Goal: Task Accomplishment & Management: Complete application form

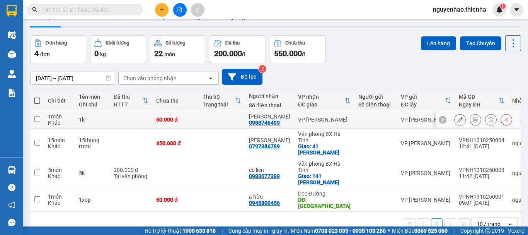
scroll to position [36, 0]
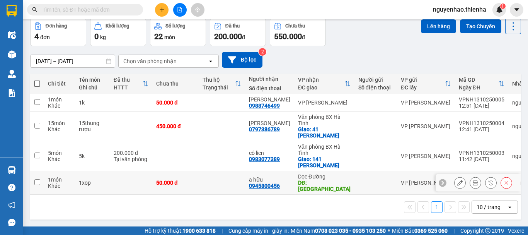
click at [473, 180] on icon at bounding box center [475, 182] width 5 height 5
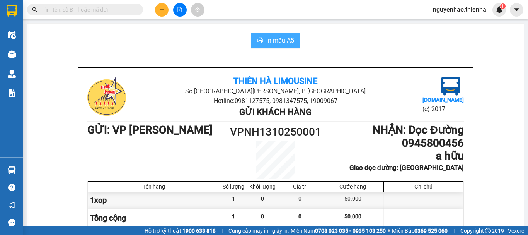
click at [280, 43] on span "In mẫu A5" at bounding box center [280, 41] width 28 height 10
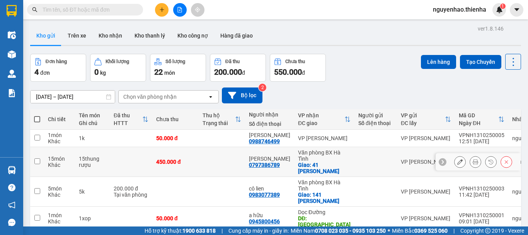
scroll to position [36, 0]
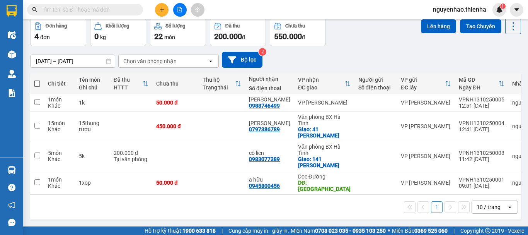
click at [37, 83] on span at bounding box center [37, 83] width 6 height 6
click at [37, 80] on input "checkbox" at bounding box center [37, 80] width 0 height 0
checkbox input "true"
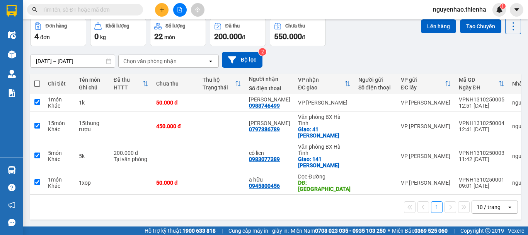
checkbox input "true"
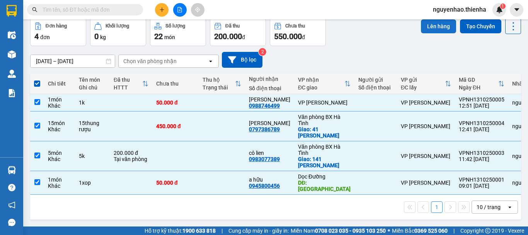
click at [439, 30] on button "Lên hàng" at bounding box center [438, 26] width 35 height 14
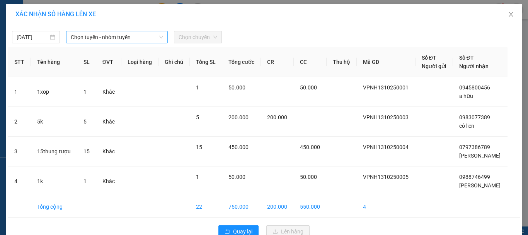
click at [108, 40] on span "Chọn tuyến - nhóm tuyến" at bounding box center [117, 37] width 92 height 12
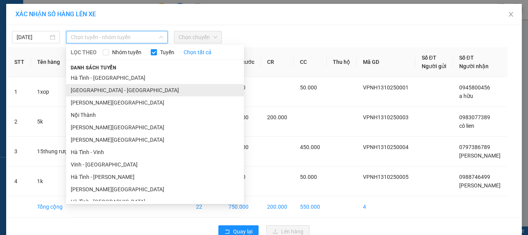
click at [98, 90] on li "[GEOGRAPHIC_DATA] - [GEOGRAPHIC_DATA]" at bounding box center [155, 90] width 178 height 12
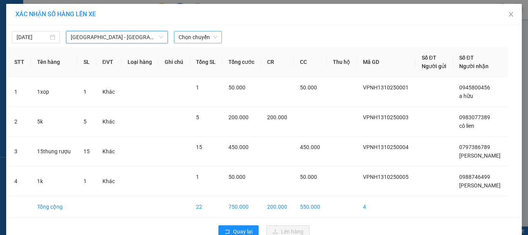
click at [198, 37] on span "Chọn chuyến" at bounding box center [198, 37] width 39 height 12
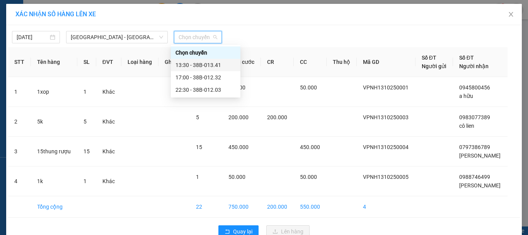
click at [207, 69] on div "13:30 - 38B-013.41" at bounding box center [206, 65] width 60 height 9
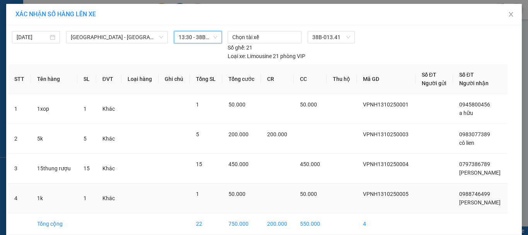
scroll to position [35, 0]
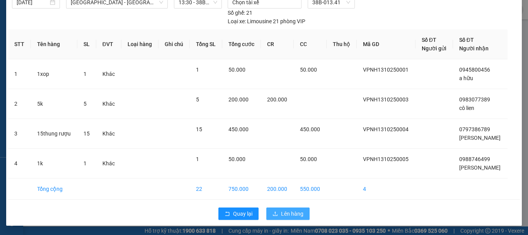
click at [286, 212] on span "Lên hàng" at bounding box center [292, 213] width 22 height 9
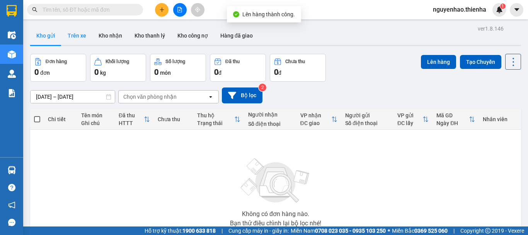
click at [83, 36] on button "Trên xe" at bounding box center [76, 35] width 31 height 19
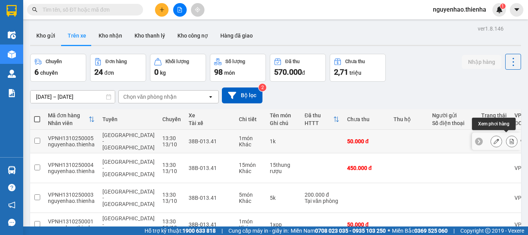
click at [510, 139] on icon at bounding box center [512, 140] width 4 height 5
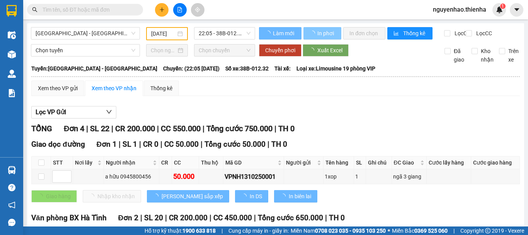
type input "[DATE]"
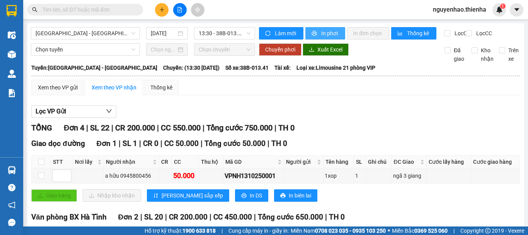
click at [333, 35] on span "In phơi" at bounding box center [330, 33] width 18 height 9
click at [163, 10] on icon "plus" at bounding box center [162, 9] width 4 height 0
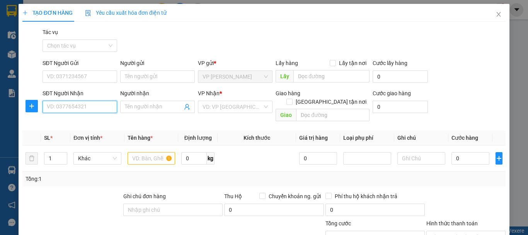
click at [86, 109] on input "SĐT Người Nhận" at bounding box center [80, 107] width 75 height 12
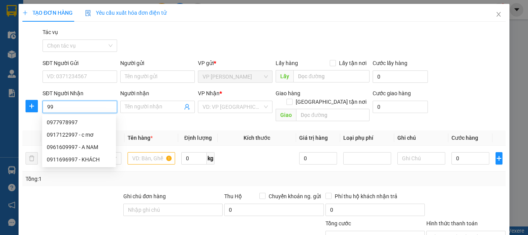
type input "9"
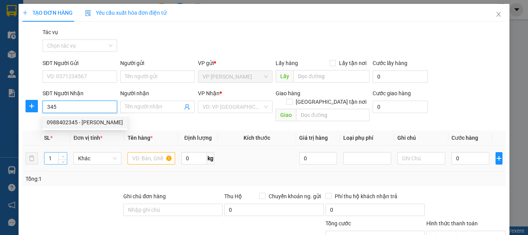
type input "345"
click at [62, 155] on icon "up" at bounding box center [63, 156] width 2 height 2
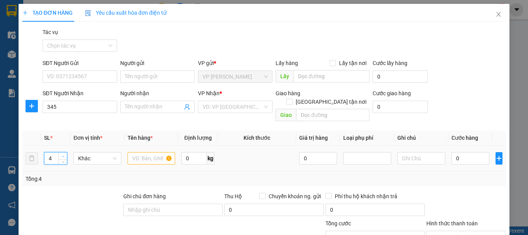
type input "5"
click at [62, 155] on icon "up" at bounding box center [63, 156] width 2 height 2
click at [148, 152] on input "text" at bounding box center [152, 158] width 48 height 12
type input "5k"
click at [452, 152] on input "0" at bounding box center [471, 158] width 38 height 12
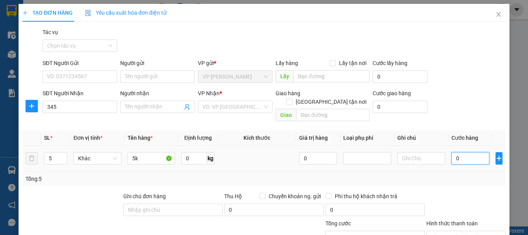
type input "2"
type input "20"
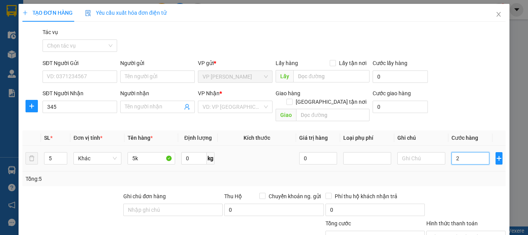
type input "20"
type input "200"
type input "2.000"
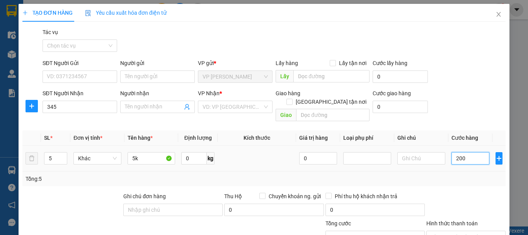
type input "2.000"
type input "20.000"
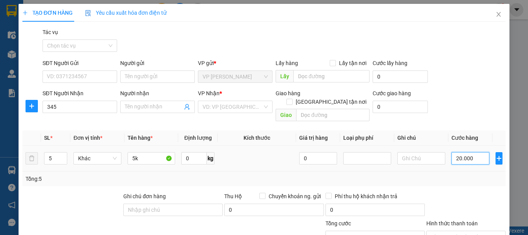
type input "200.000"
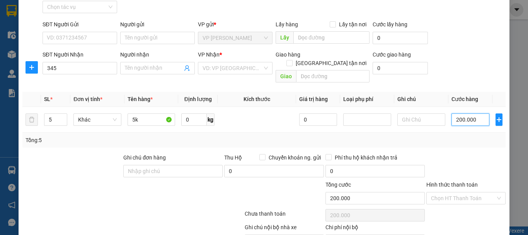
scroll to position [75, 0]
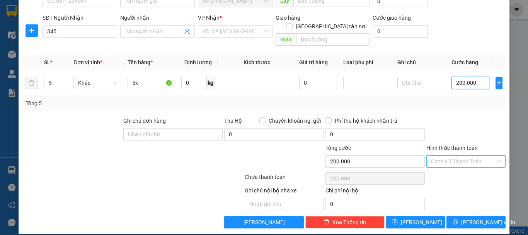
type input "200.000"
click at [446, 155] on input "Hình thức thanh toán" at bounding box center [463, 161] width 65 height 12
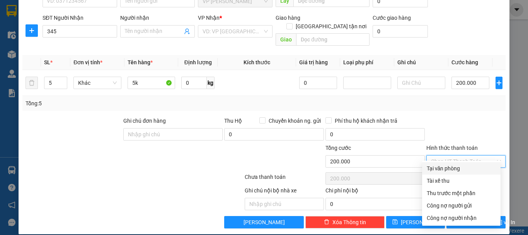
click at [440, 168] on div "Tại văn phòng" at bounding box center [461, 168] width 69 height 9
type input "0"
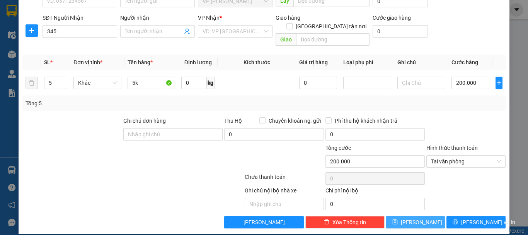
click at [422, 216] on button "[PERSON_NAME]" at bounding box center [415, 222] width 59 height 12
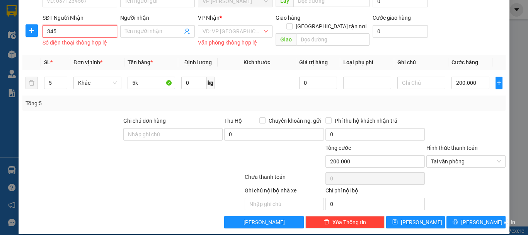
click at [87, 31] on input "345" at bounding box center [80, 31] width 75 height 12
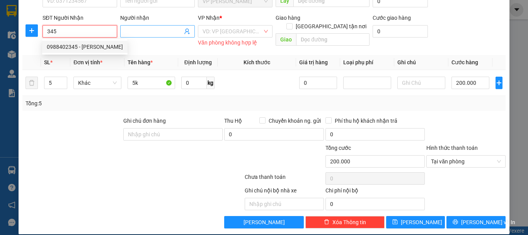
drag, startPoint x: 80, startPoint y: 46, endPoint x: 191, endPoint y: 32, distance: 111.9
click at [80, 46] on div "0988402345 - [PERSON_NAME]" at bounding box center [85, 47] width 76 height 9
type input "0988402345"
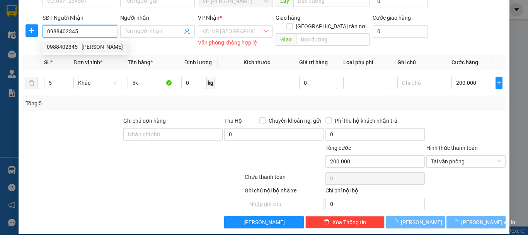
type input "[PERSON_NAME]"
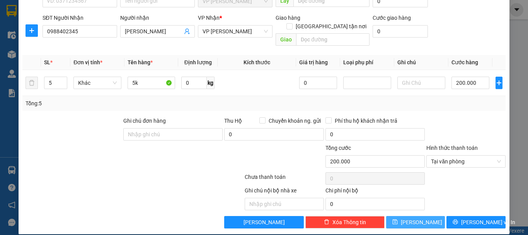
click at [409, 216] on button "[PERSON_NAME]" at bounding box center [415, 222] width 59 height 12
type input "1"
type input "0"
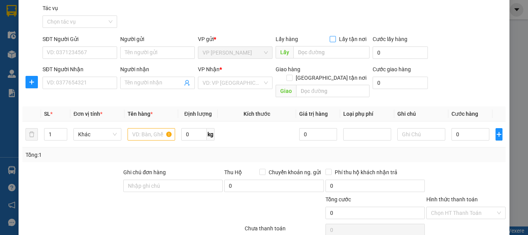
scroll to position [0, 0]
